Goal: Information Seeking & Learning: Learn about a topic

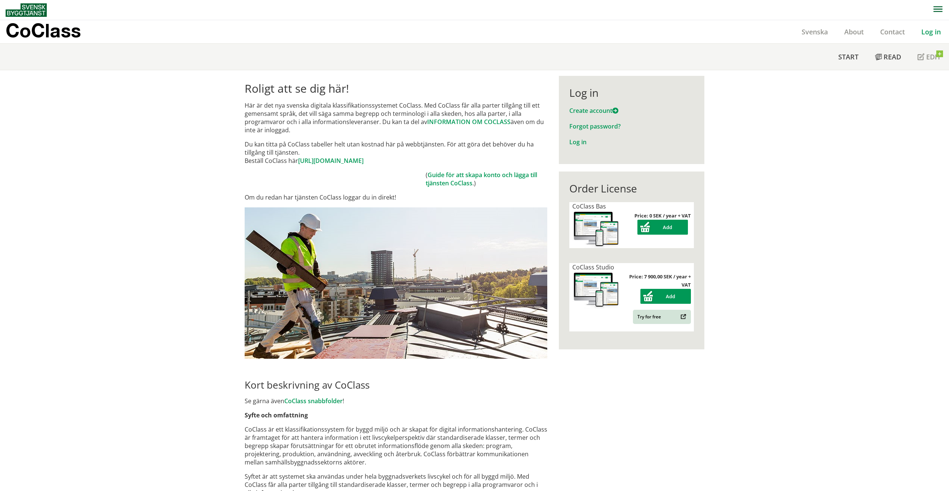
click at [469, 33] on link "Log in" at bounding box center [931, 31] width 36 height 9
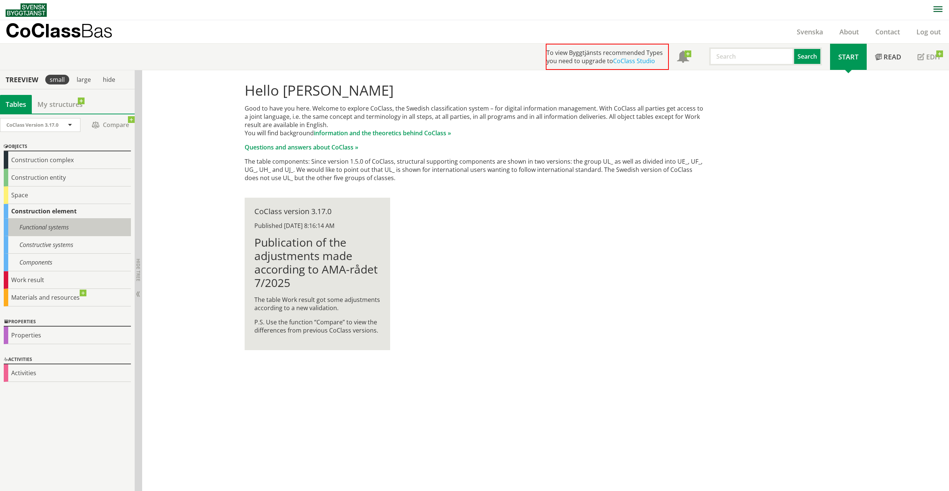
click at [17, 225] on div "Functional systems" at bounding box center [67, 228] width 127 height 18
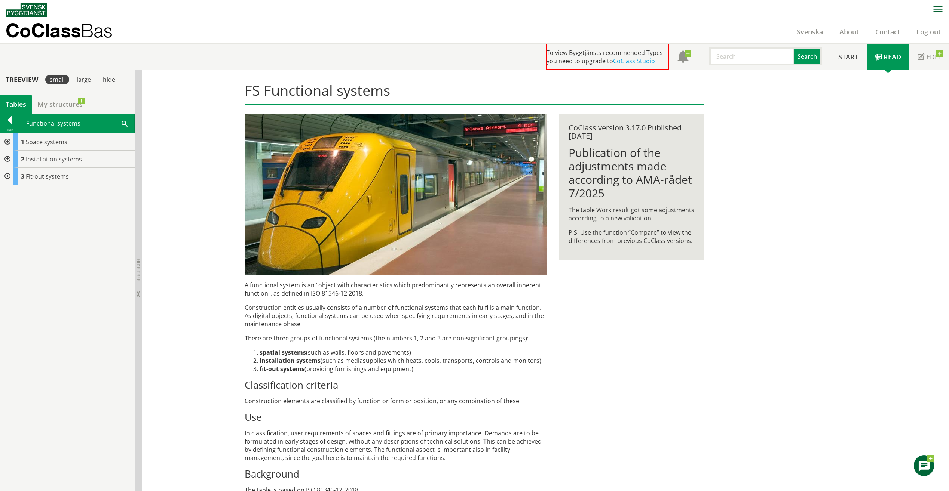
click at [7, 141] on div at bounding box center [6, 142] width 13 height 17
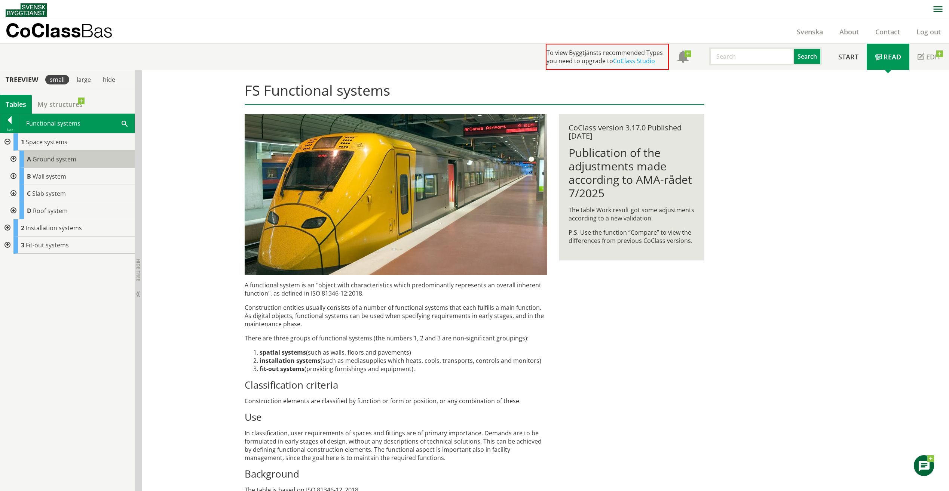
click at [44, 157] on span "Ground system" at bounding box center [55, 159] width 44 height 8
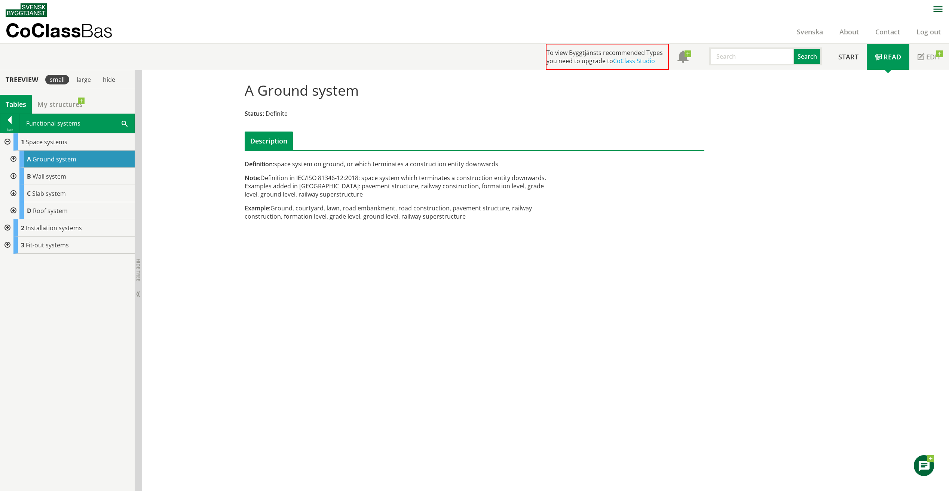
click at [12, 156] on div at bounding box center [12, 159] width 13 height 17
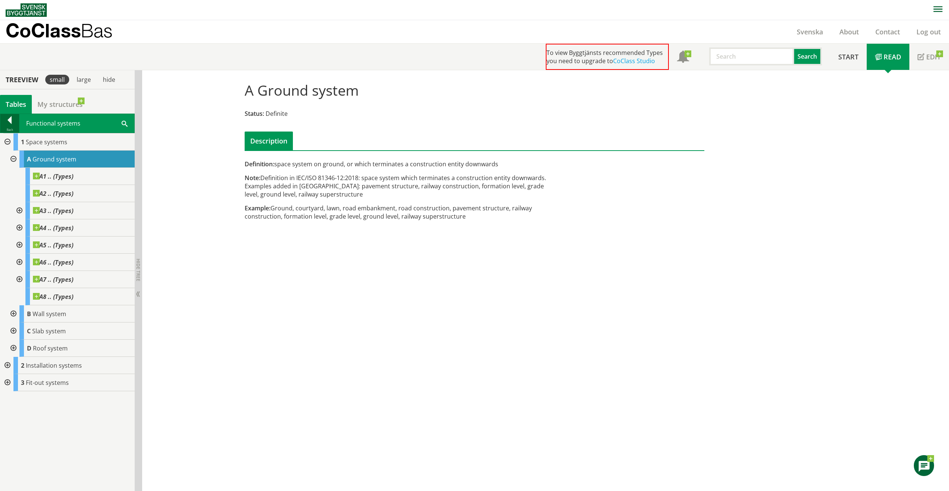
click at [11, 124] on div at bounding box center [9, 121] width 19 height 10
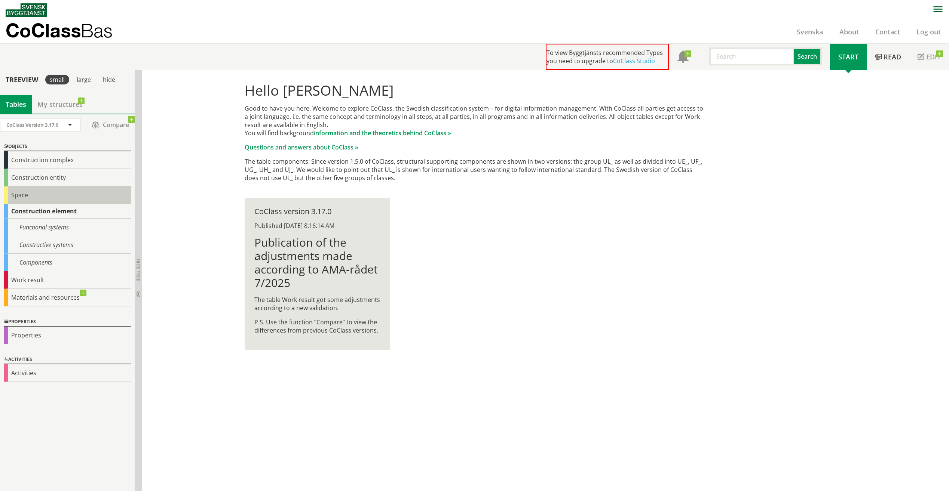
click at [10, 193] on div "Space" at bounding box center [67, 196] width 127 height 18
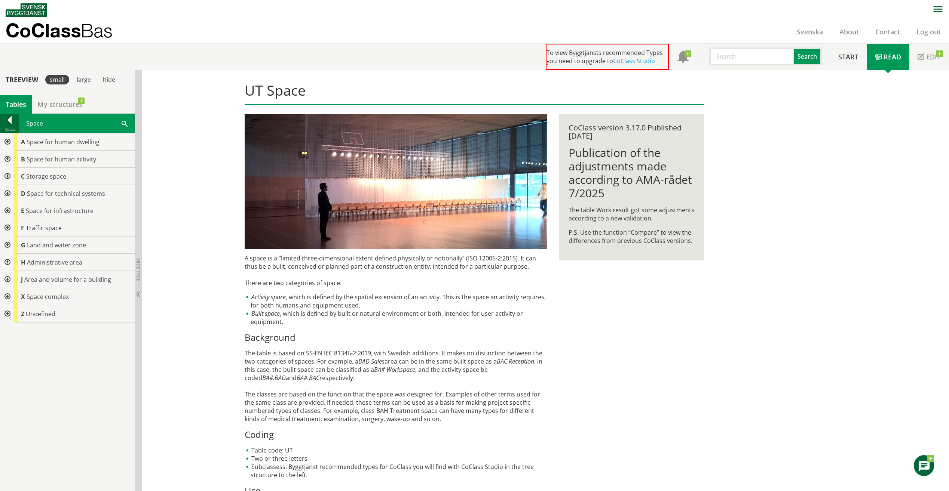
click at [12, 124] on div at bounding box center [9, 121] width 19 height 10
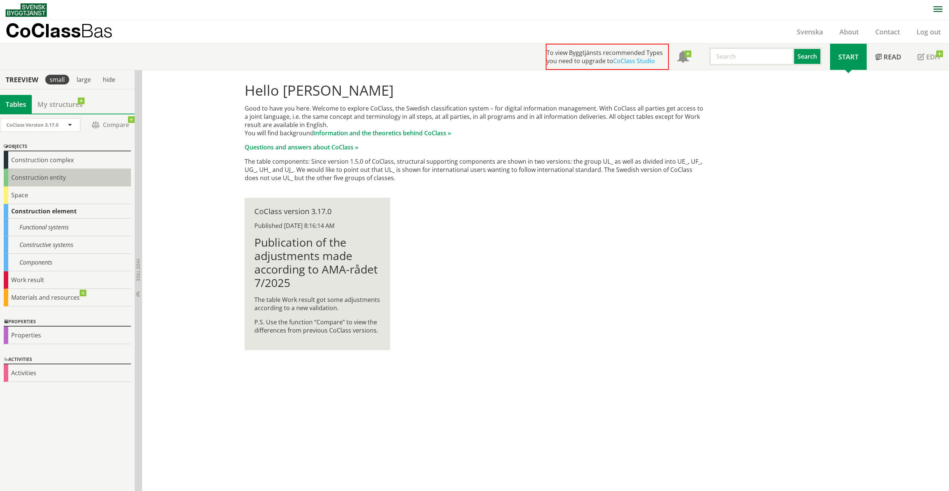
click at [11, 177] on div "Construction entity" at bounding box center [67, 178] width 127 height 18
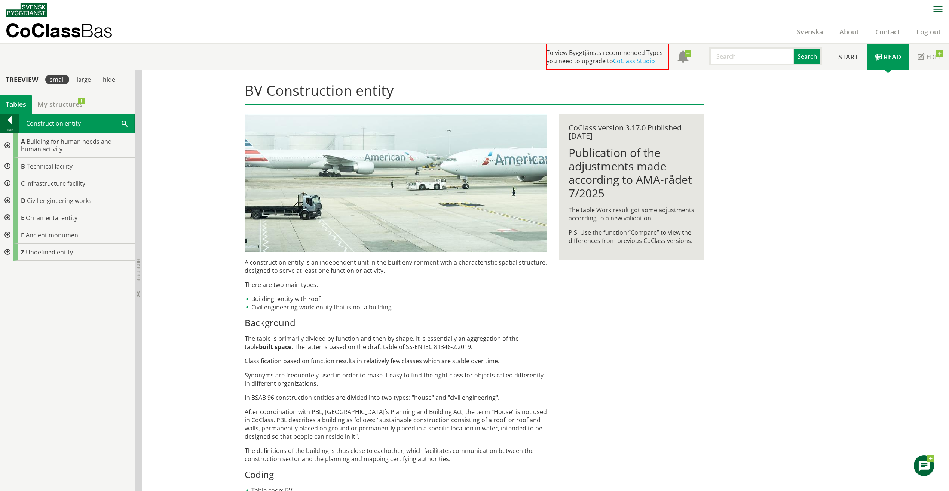
click at [9, 121] on div at bounding box center [9, 121] width 19 height 10
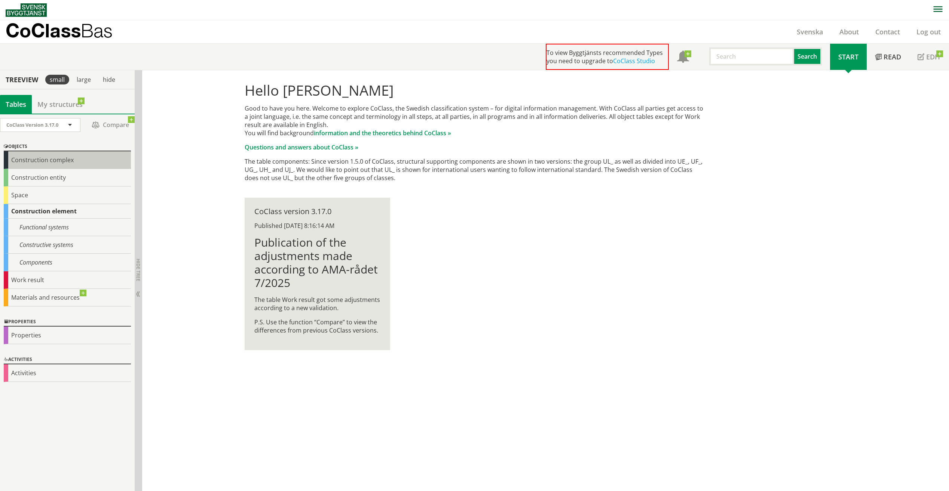
click at [9, 162] on div "Construction complex" at bounding box center [67, 160] width 127 height 18
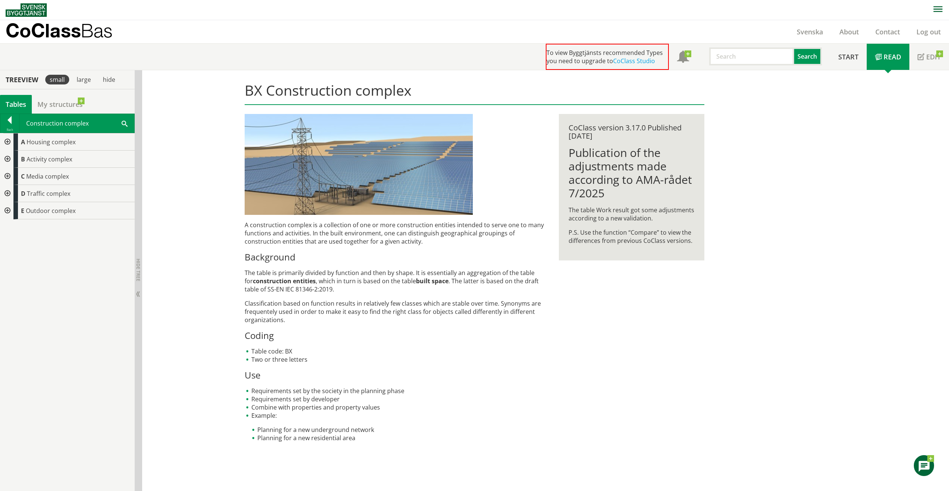
click at [9, 193] on div at bounding box center [6, 193] width 13 height 17
click at [9, 126] on div at bounding box center [9, 121] width 19 height 10
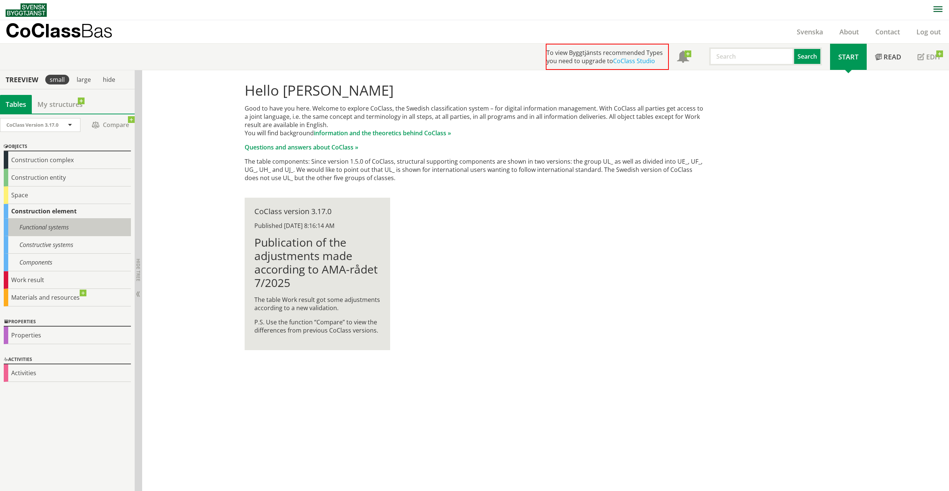
click at [13, 230] on div "Functional systems" at bounding box center [67, 228] width 127 height 18
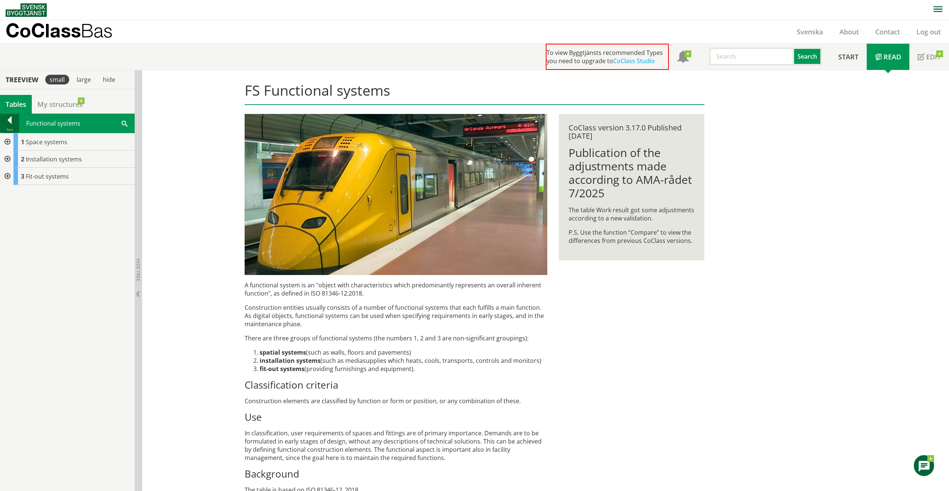
click at [9, 124] on div at bounding box center [9, 121] width 19 height 10
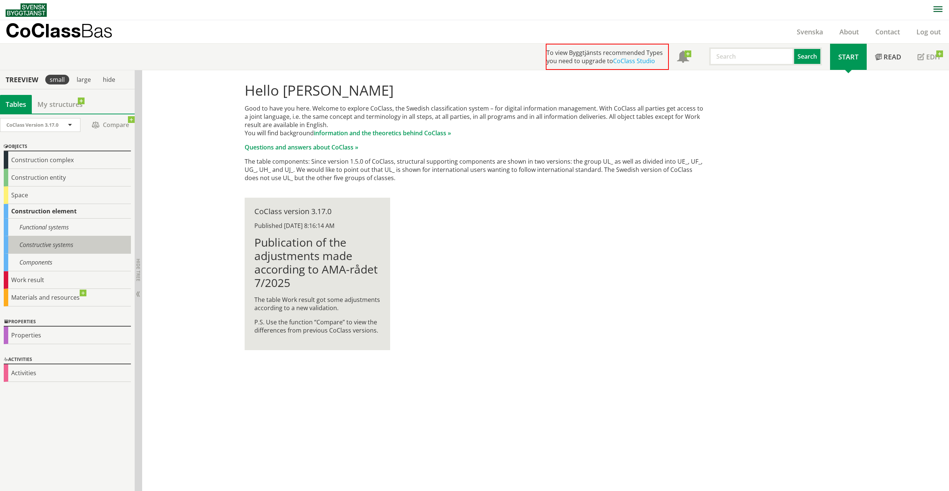
click at [15, 240] on div "Constructive systems" at bounding box center [67, 245] width 127 height 18
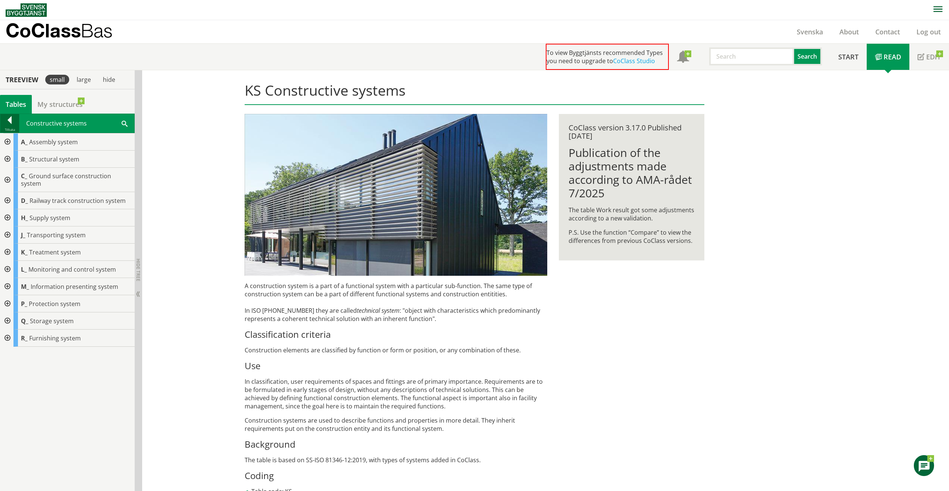
click at [11, 122] on div at bounding box center [9, 121] width 19 height 10
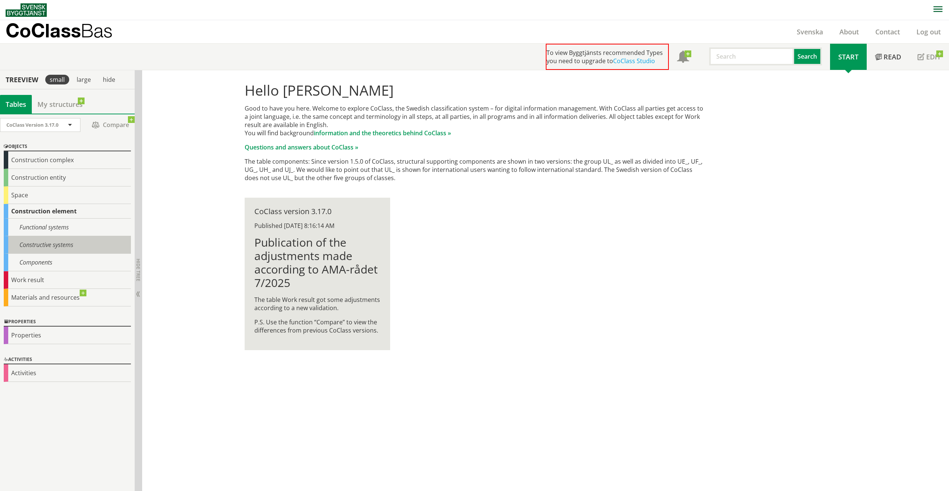
click at [16, 239] on div "Constructive systems" at bounding box center [67, 245] width 127 height 18
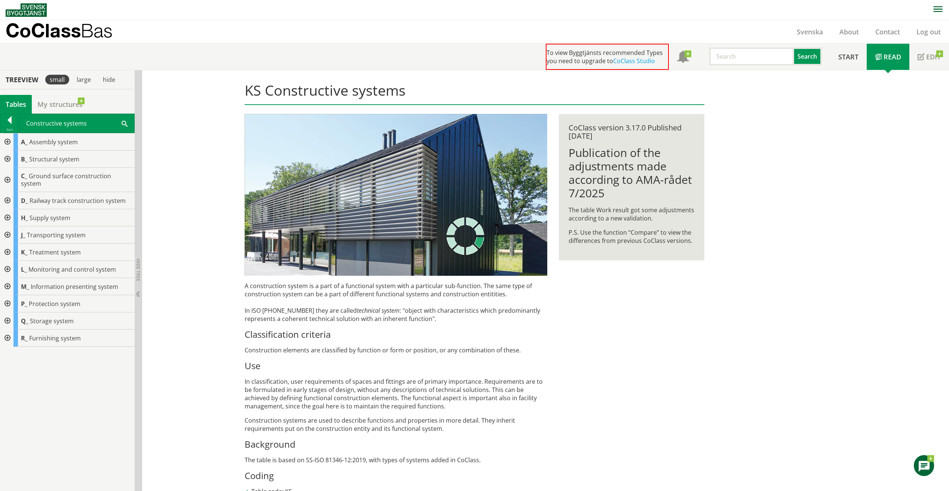
click at [7, 159] on div at bounding box center [6, 159] width 13 height 17
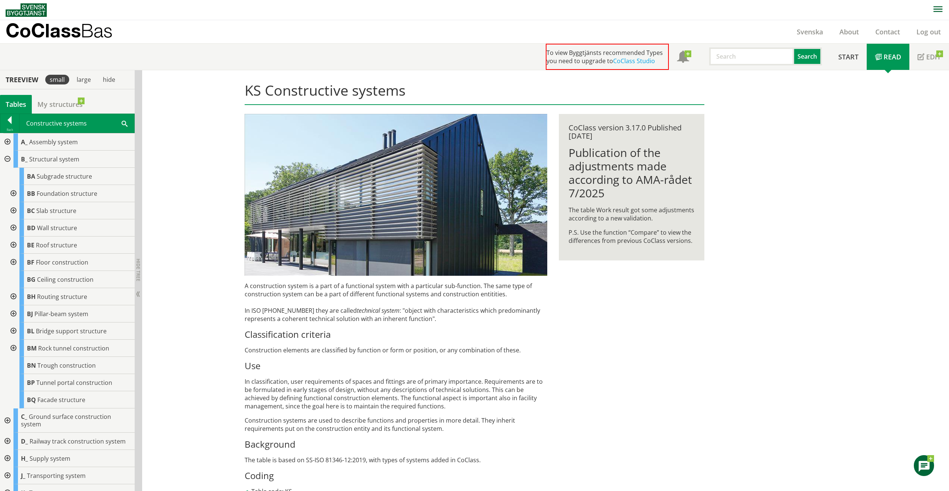
click at [8, 158] on div at bounding box center [6, 159] width 13 height 17
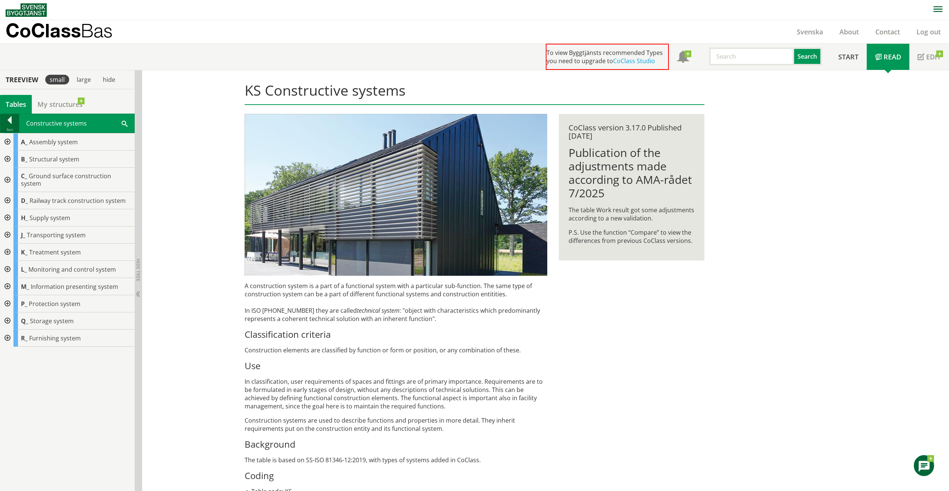
click at [10, 122] on div at bounding box center [9, 121] width 19 height 10
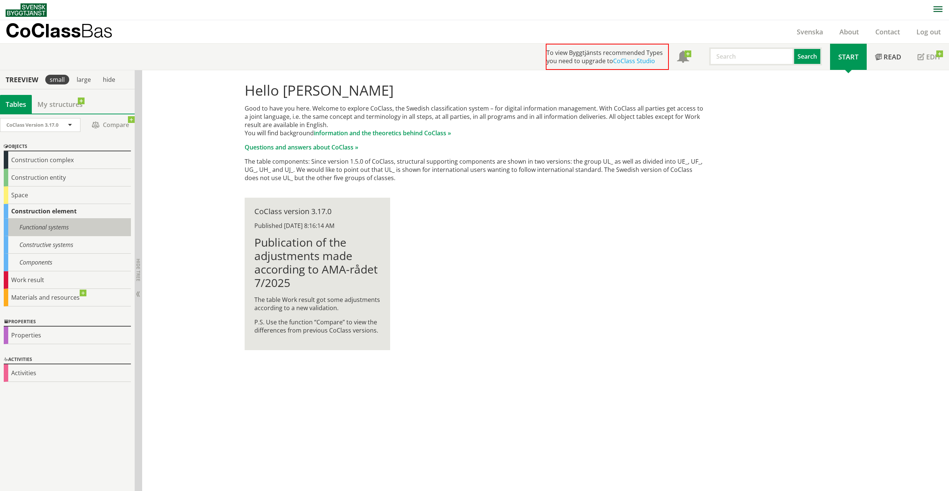
click at [11, 224] on div "Functional systems" at bounding box center [67, 228] width 127 height 18
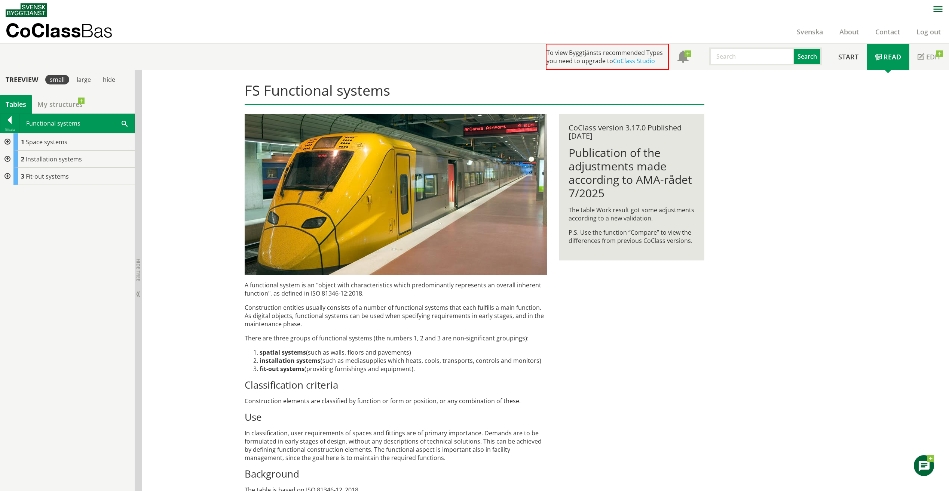
click at [10, 142] on div at bounding box center [6, 142] width 13 height 17
click at [15, 193] on div at bounding box center [12, 193] width 13 height 17
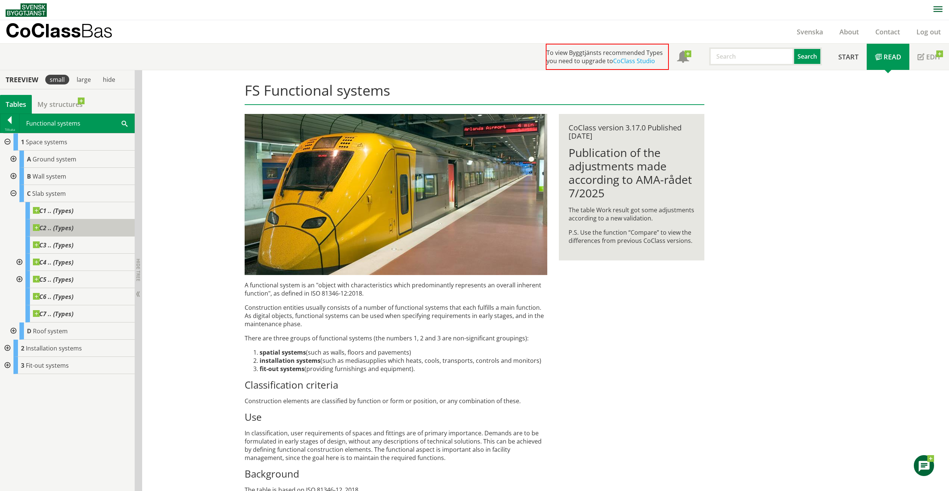
click at [57, 227] on span "C2 .. (Types)" at bounding box center [53, 227] width 40 height 7
click at [73, 224] on span at bounding box center [73, 224] width 0 height 0
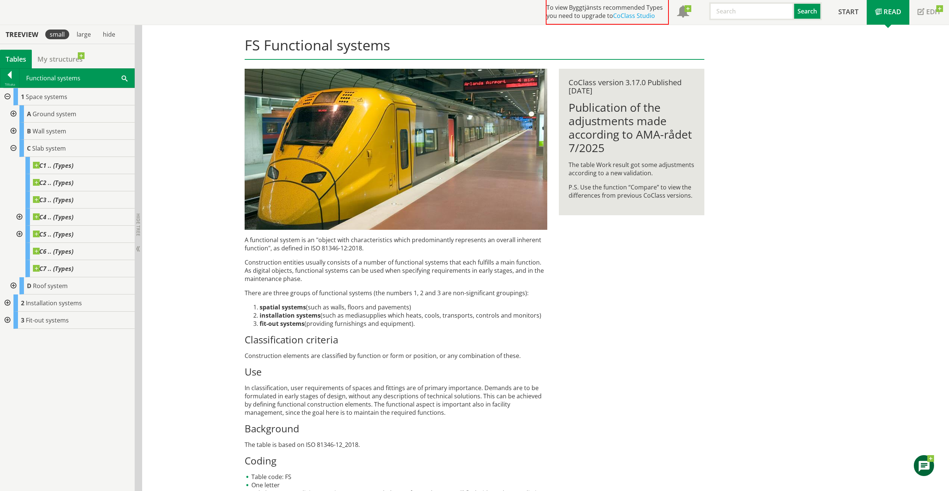
scroll to position [32, 0]
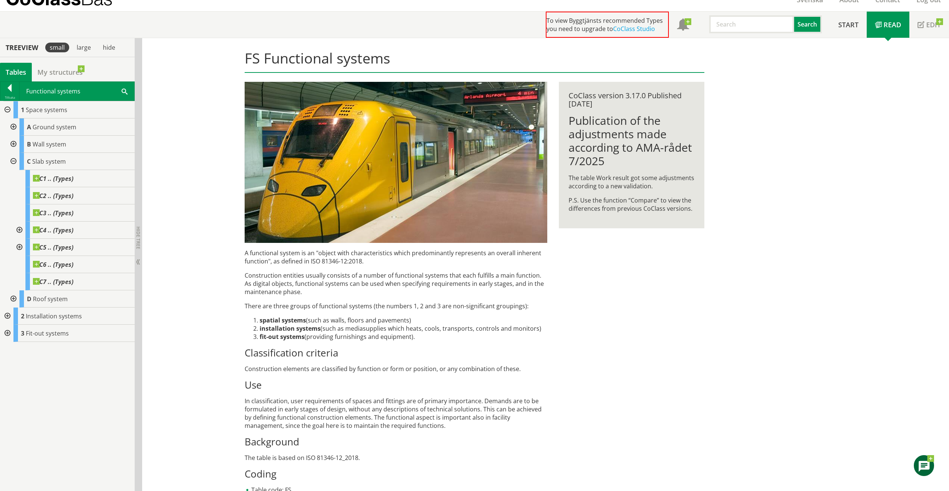
click at [8, 108] on div at bounding box center [6, 109] width 13 height 17
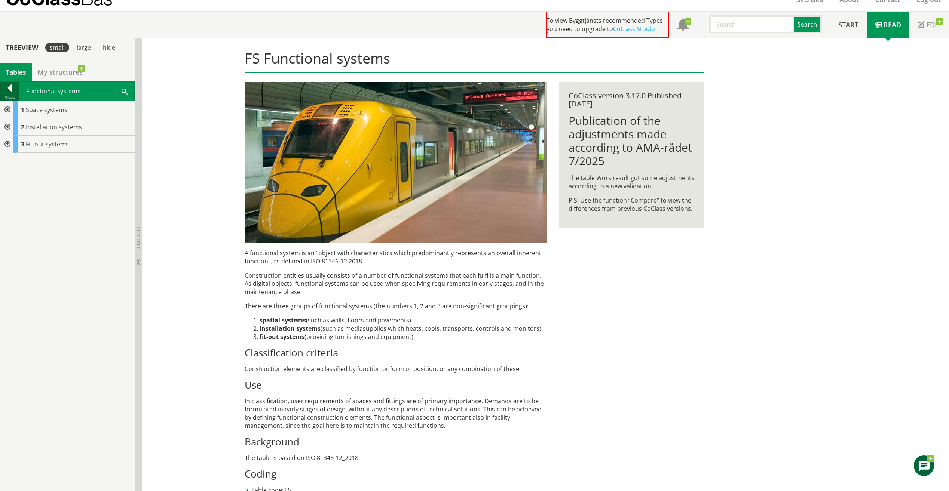
click at [10, 90] on div at bounding box center [9, 89] width 19 height 10
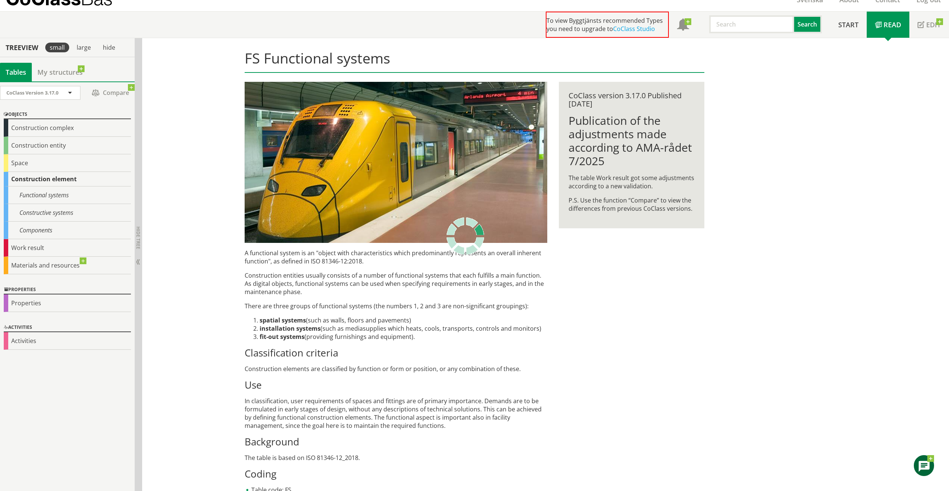
click at [21, 179] on div "Construction element" at bounding box center [67, 179] width 127 height 15
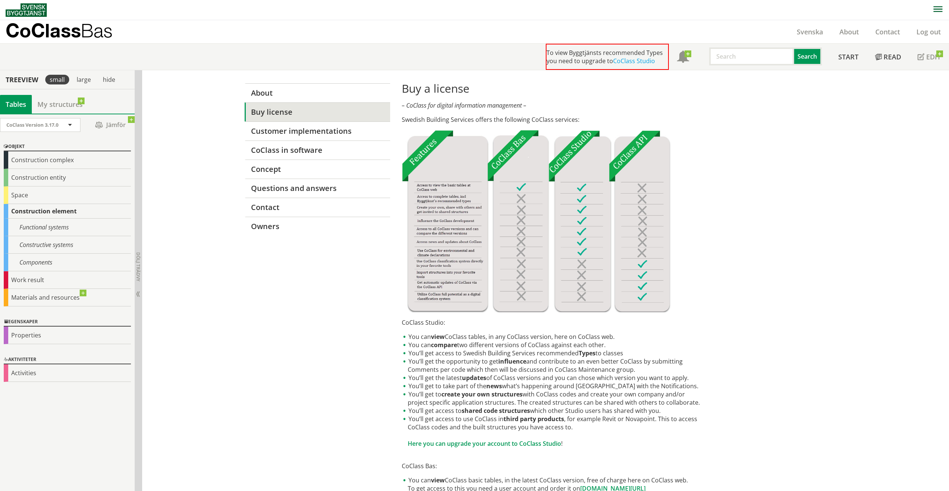
click at [920, 200] on div "About Buy license Customer implementations CoClass in software Concept Question…" at bounding box center [545, 366] width 807 height 592
